Goal: Task Accomplishment & Management: Use online tool/utility

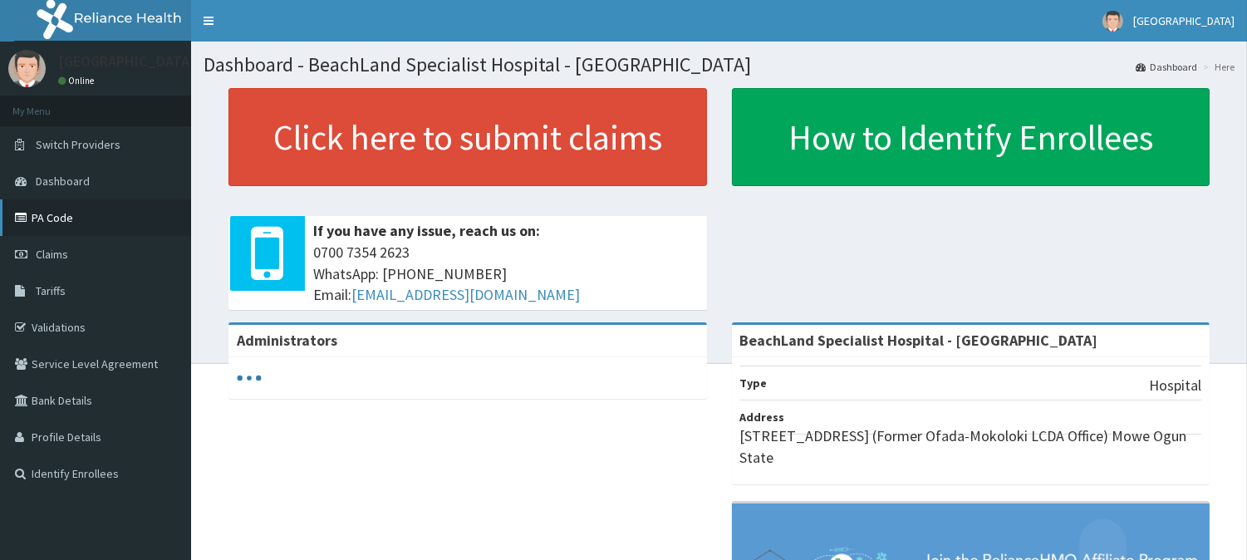
click at [61, 205] on link "PA Code" at bounding box center [95, 217] width 191 height 37
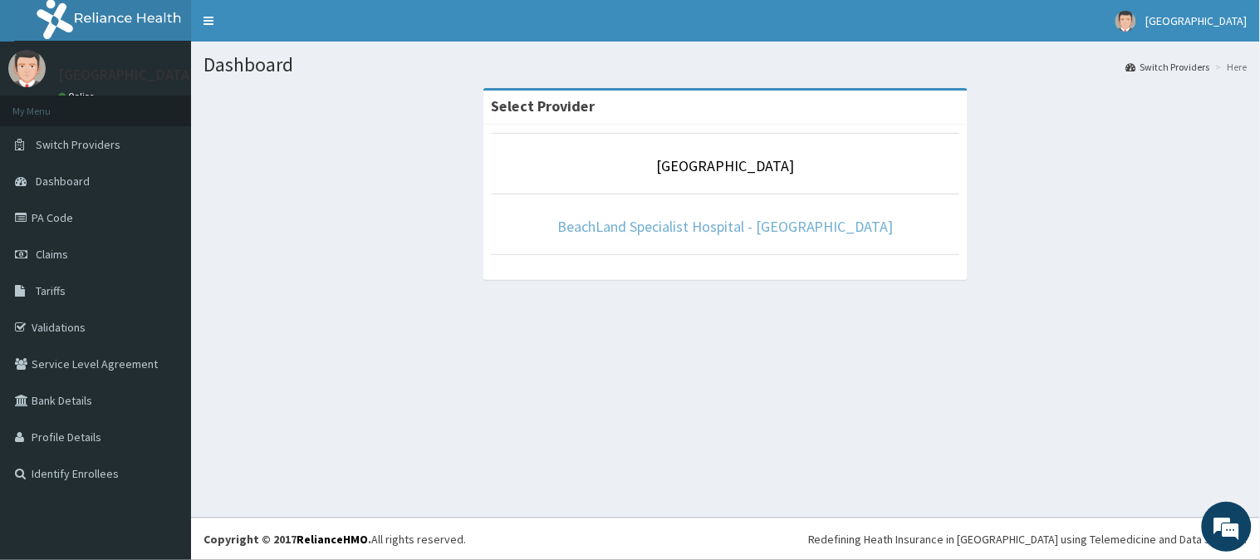
click at [658, 223] on link "BeachLand Specialist Hospital - [GEOGRAPHIC_DATA]" at bounding box center [725, 226] width 336 height 19
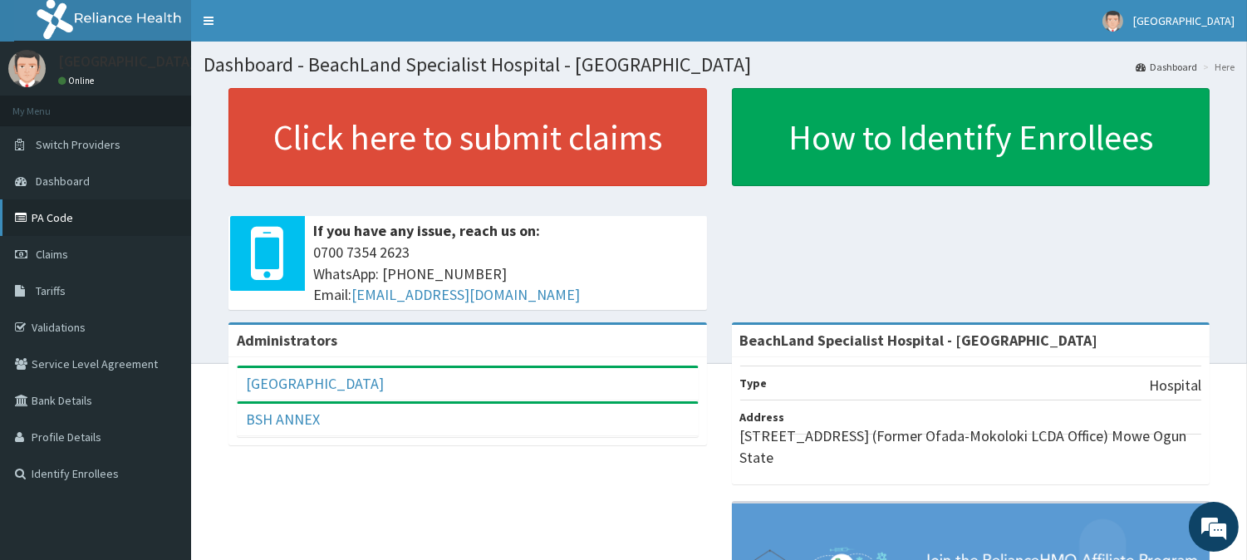
click at [53, 206] on link "PA Code" at bounding box center [95, 217] width 191 height 37
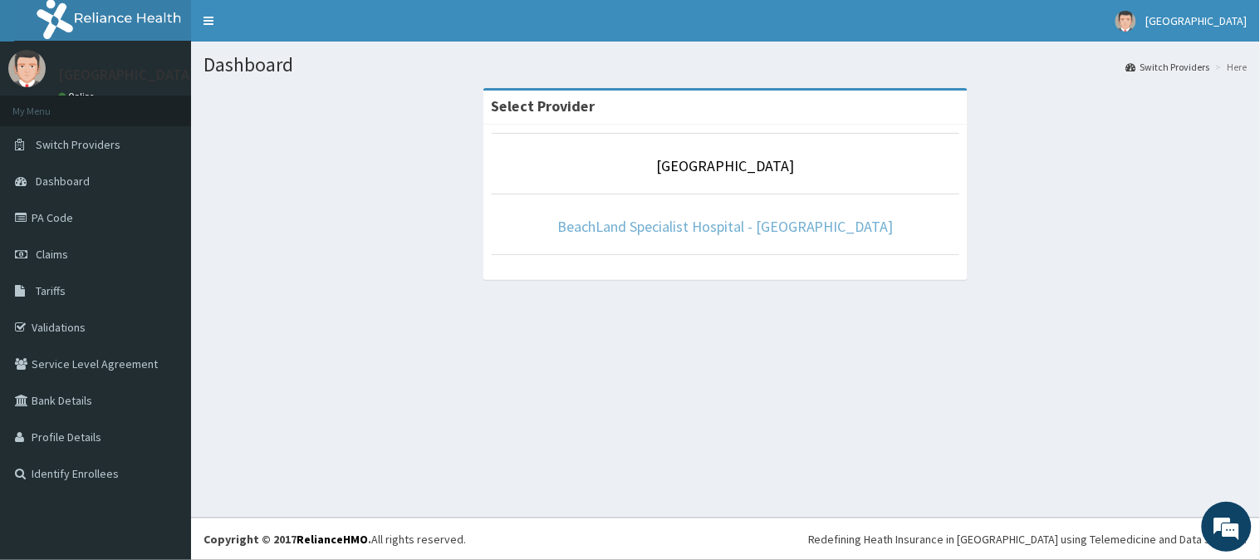
click at [666, 222] on link "BeachLand Specialist Hospital - [GEOGRAPHIC_DATA]" at bounding box center [725, 226] width 336 height 19
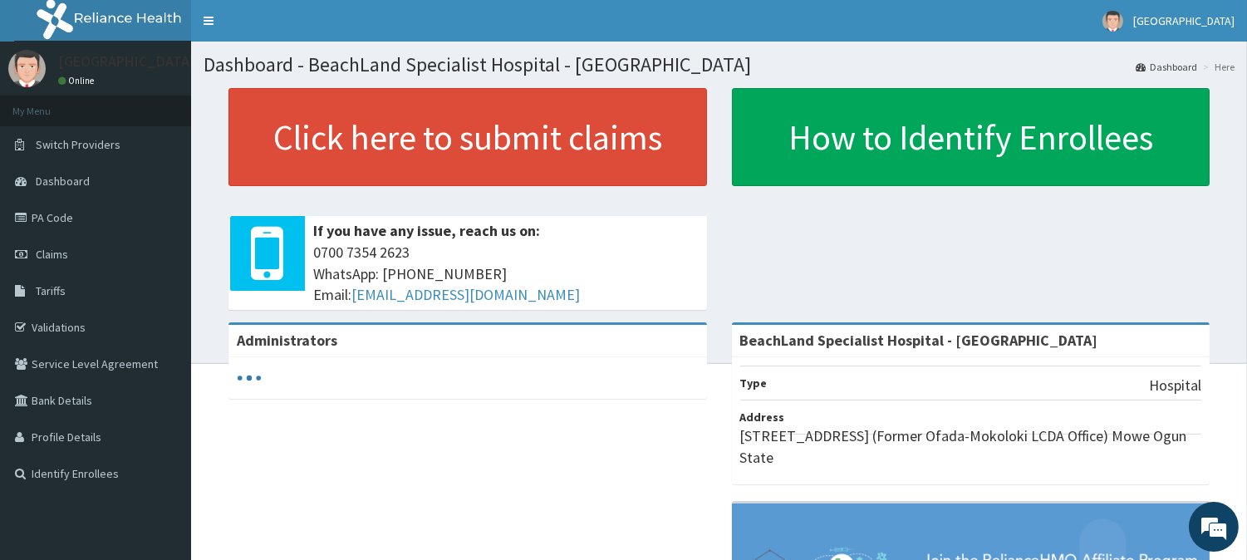
click at [89, 213] on link "PA Code" at bounding box center [95, 217] width 191 height 37
